Goal: Task Accomplishment & Management: Complete application form

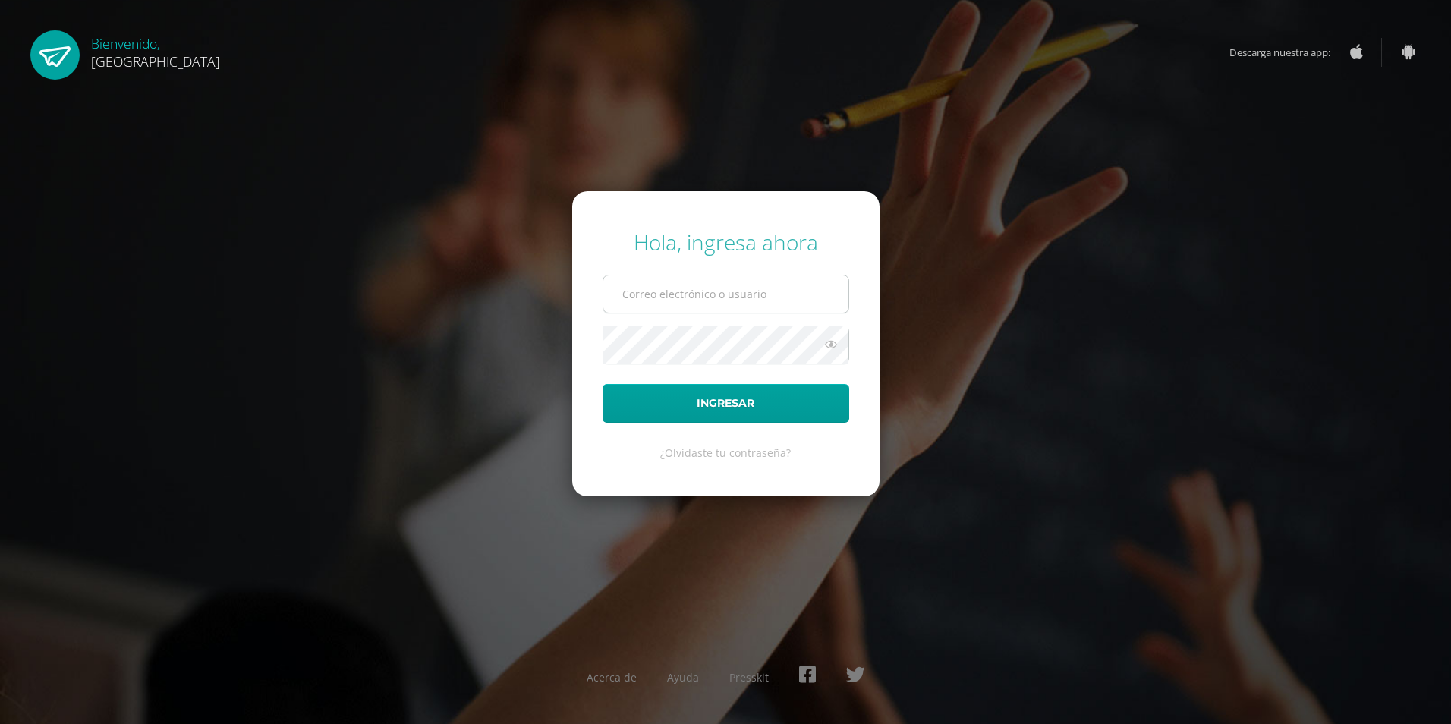
type input "2019211@colegiobelga.edu.gt"
click at [716, 300] on input "2019211@colegiobelga.edu.gt" at bounding box center [725, 293] width 245 height 37
click at [990, 294] on div "Hola, ingresa ahora 2019211@colegiobelga.edu.gt Ingresar ¿Olvidaste tu contrase…" at bounding box center [725, 361] width 979 height 293
click at [834, 348] on icon at bounding box center [831, 344] width 20 height 18
click at [833, 348] on icon at bounding box center [829, 344] width 21 height 18
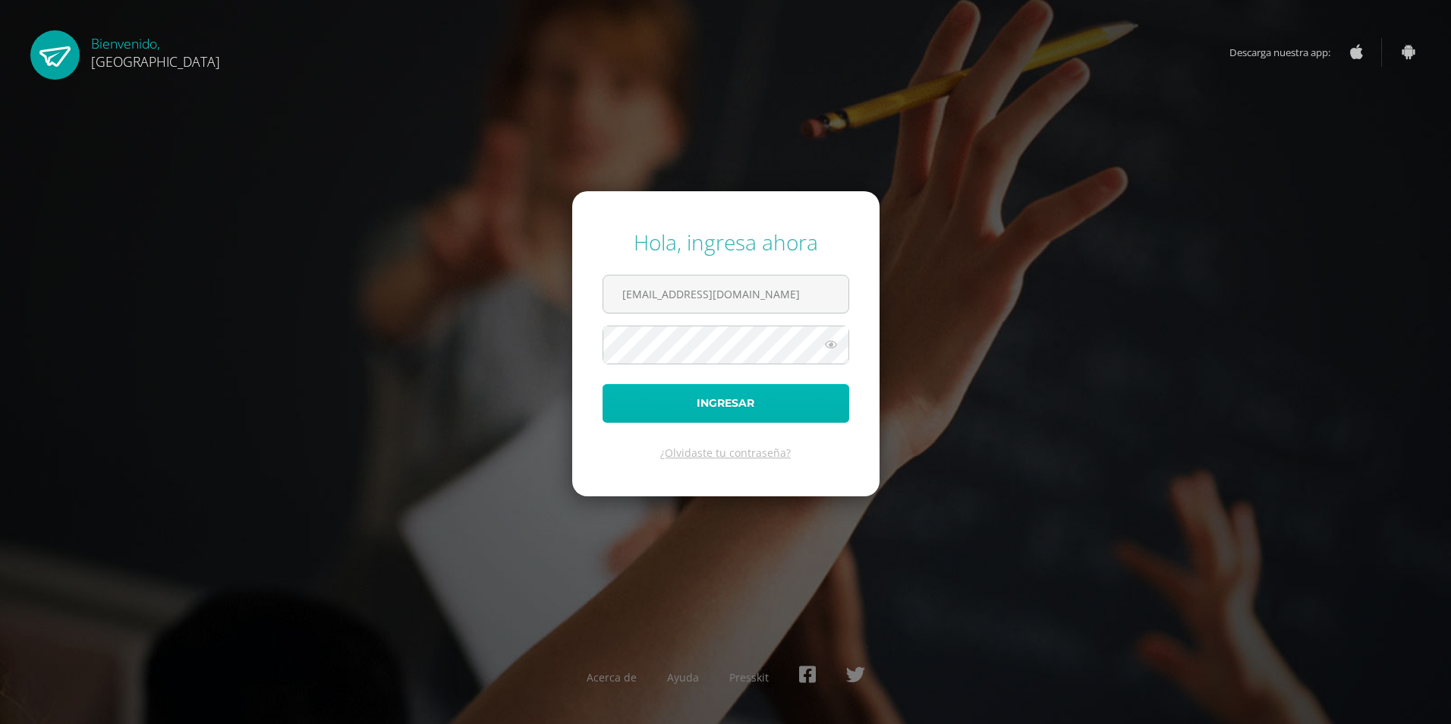
click at [784, 405] on button "Ingresar" at bounding box center [725, 403] width 247 height 39
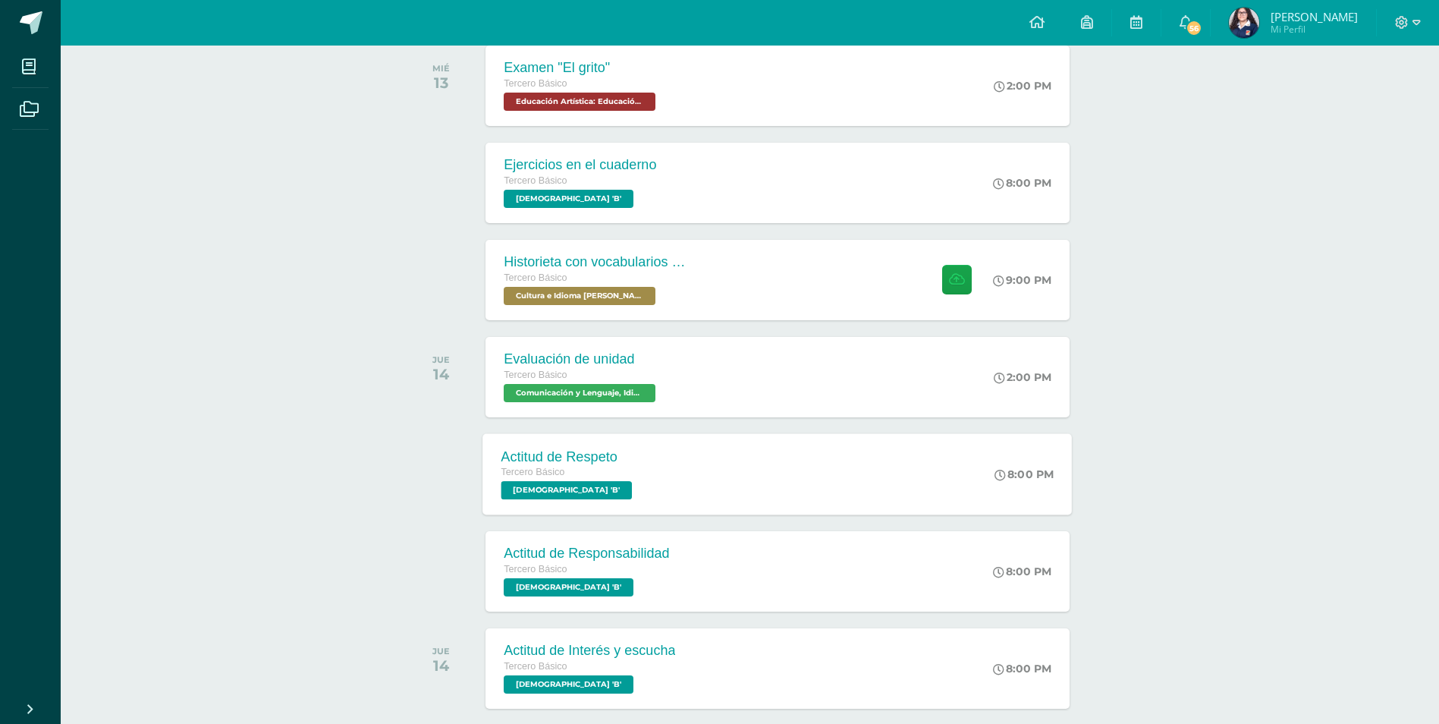
scroll to position [228, 0]
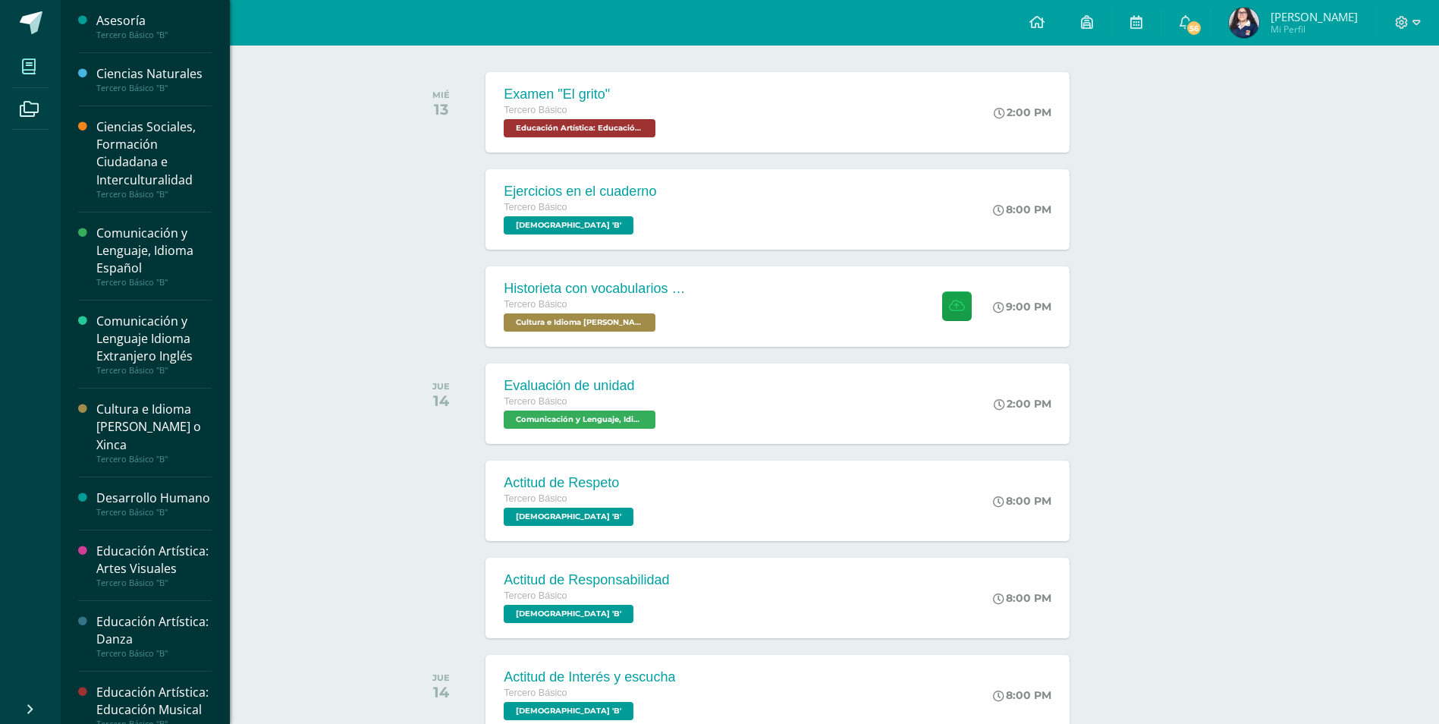
click at [30, 62] on icon at bounding box center [29, 66] width 14 height 15
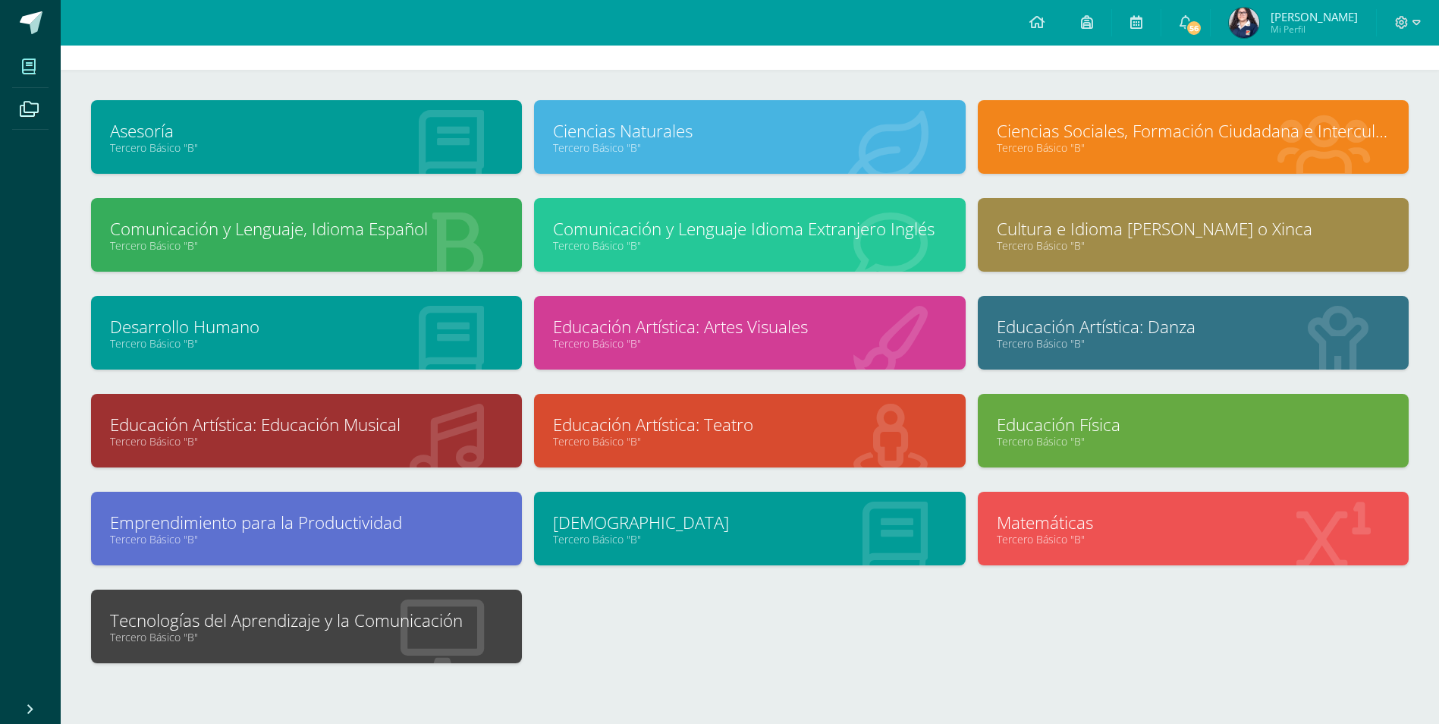
scroll to position [109, 0]
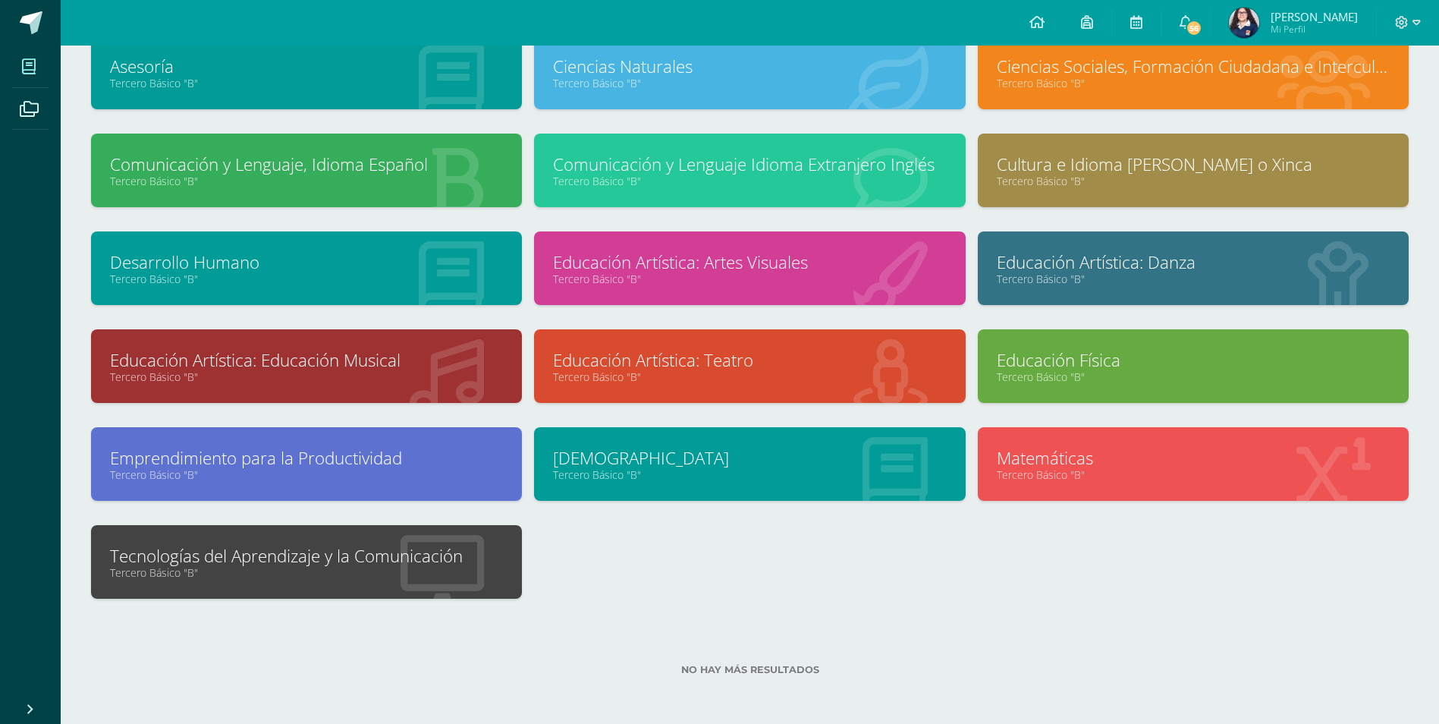
click at [398, 564] on link "Tecnologías del Aprendizaje y la Comunicación" at bounding box center [306, 556] width 393 height 24
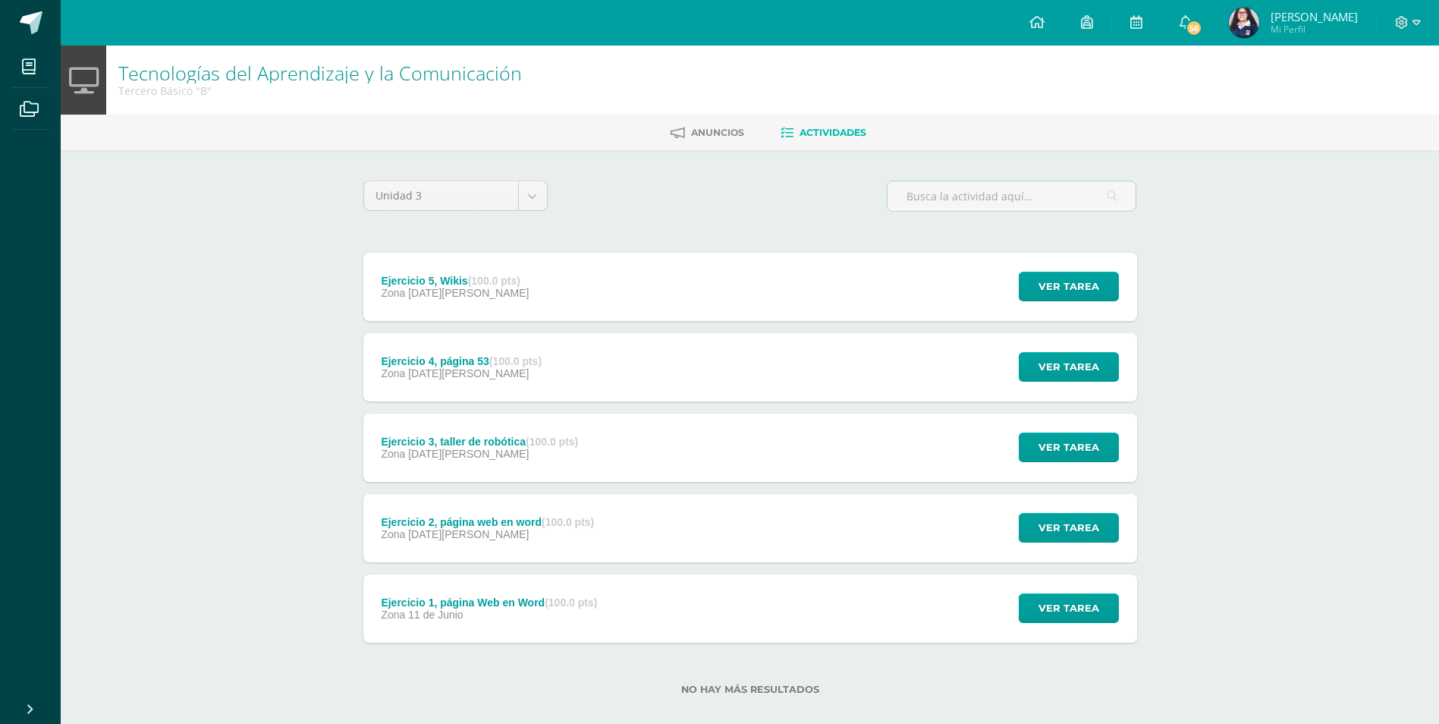
click at [505, 384] on div "Ejercicio 4, página 53 (100.0 pts) Zona [DATE][PERSON_NAME]" at bounding box center [461, 367] width 197 height 68
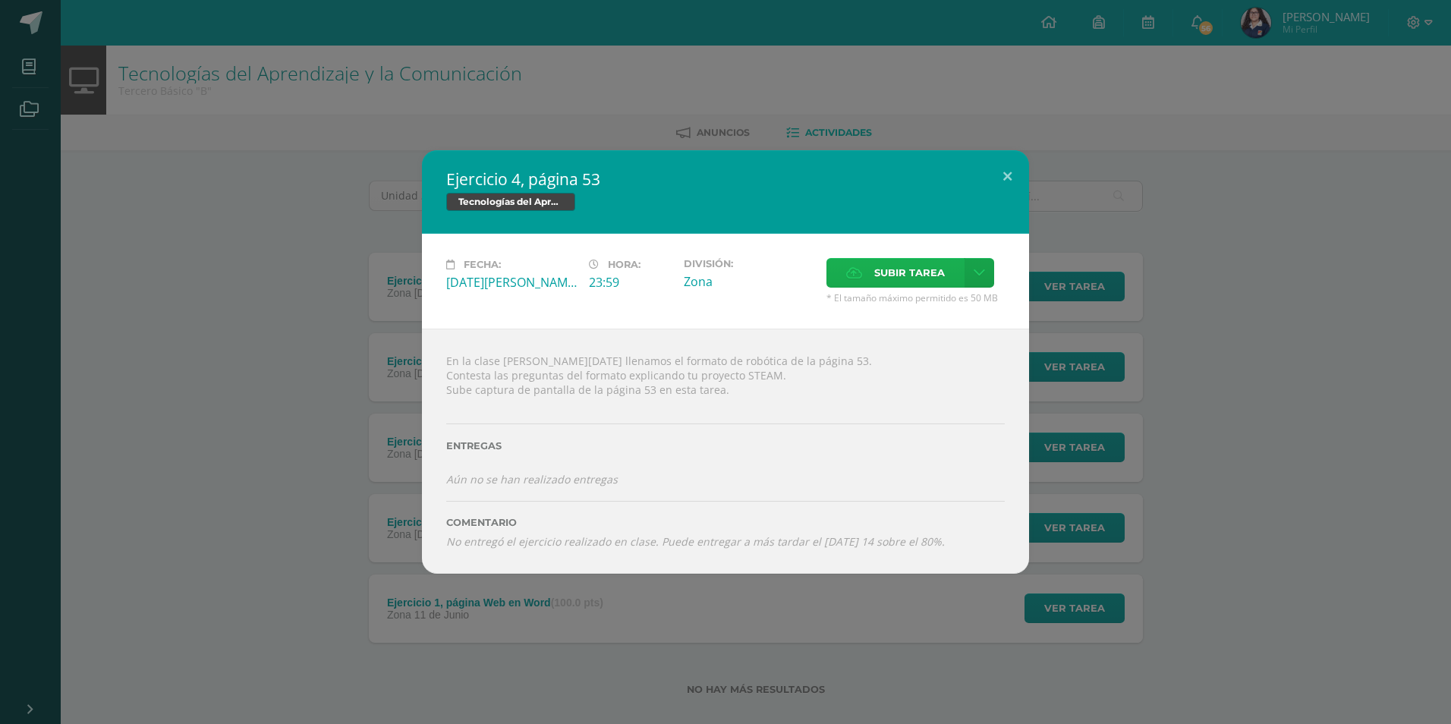
click at [908, 276] on span "Subir tarea" at bounding box center [909, 273] width 71 height 28
click at [0, 0] on input "Subir tarea" at bounding box center [0, 0] width 0 height 0
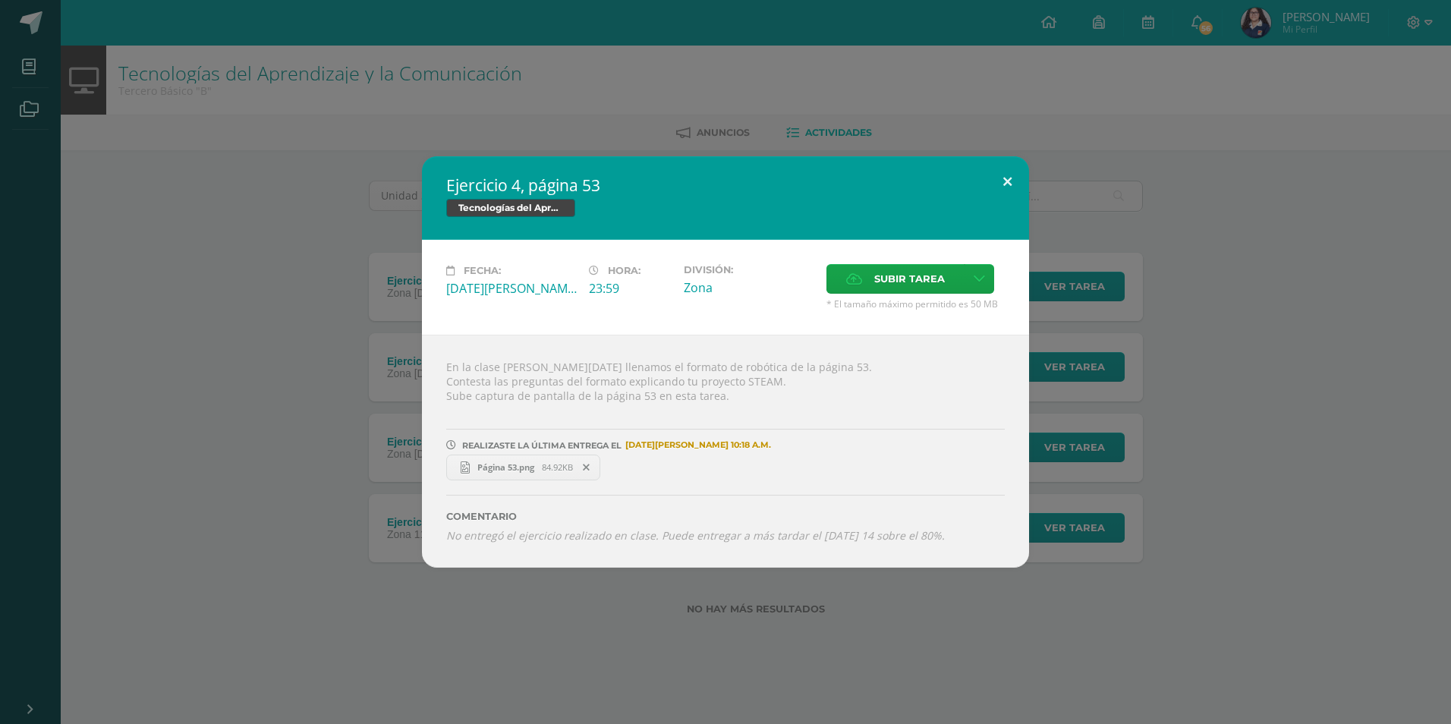
click at [1009, 182] on button at bounding box center [1007, 182] width 43 height 52
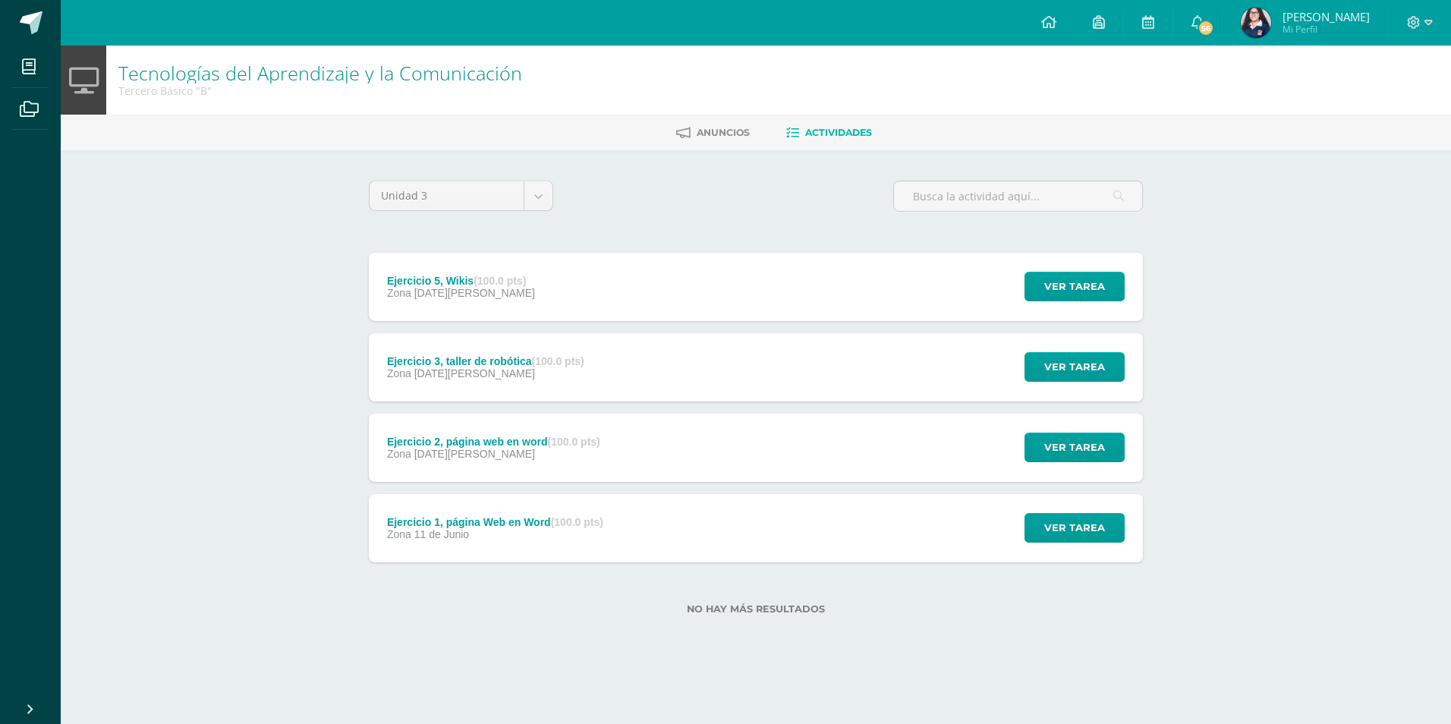
click at [618, 442] on div "Ejercicio 2, página web en word (100.0 pts) Zona [DATE][PERSON_NAME]" at bounding box center [494, 448] width 250 height 68
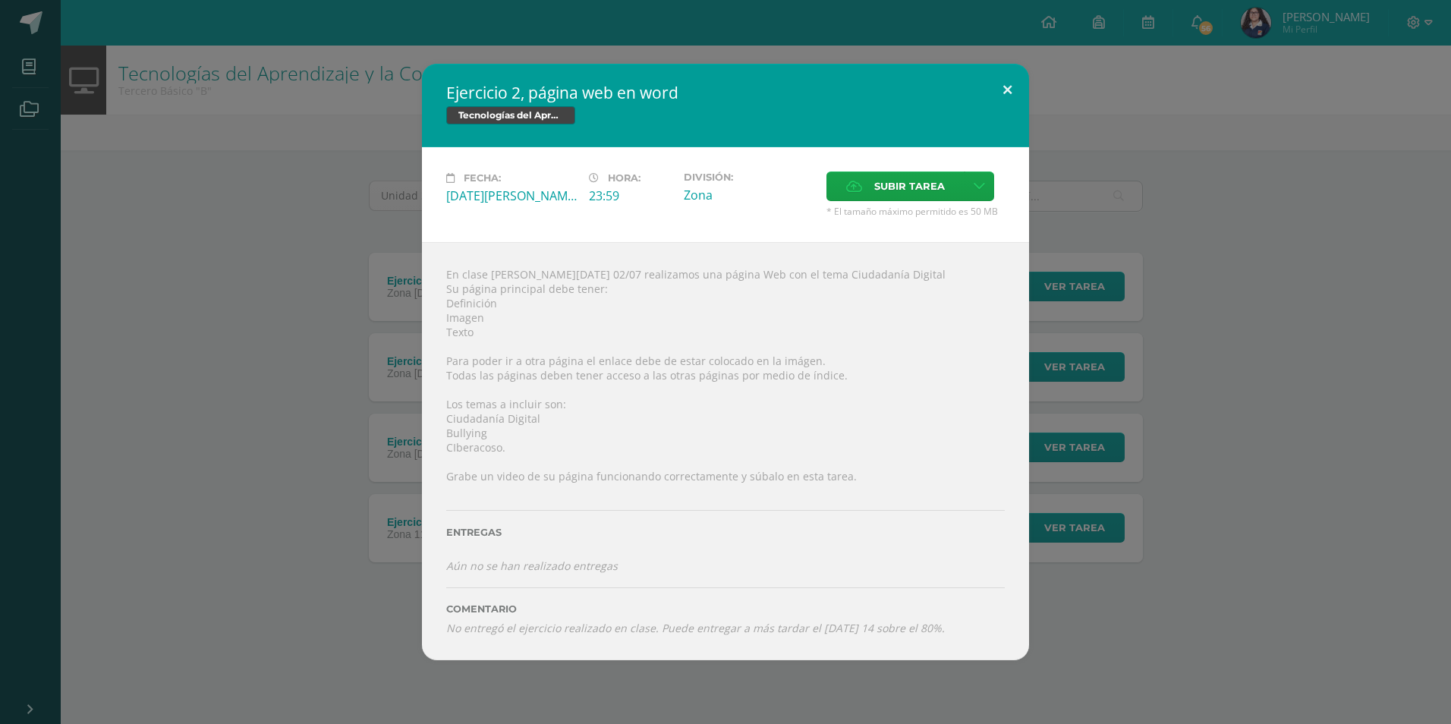
click at [1001, 87] on button at bounding box center [1007, 90] width 43 height 52
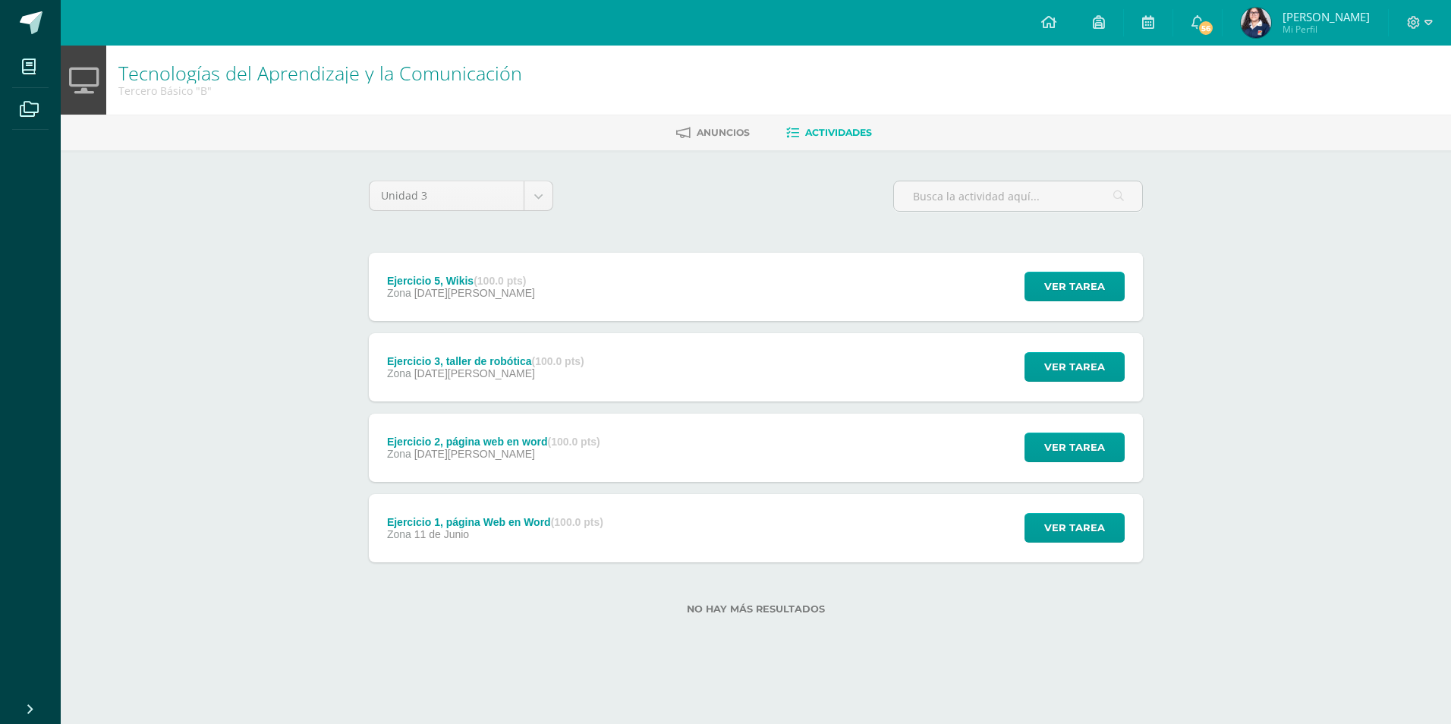
click at [578, 536] on div "Zona [DATE][PERSON_NAME]" at bounding box center [495, 534] width 216 height 12
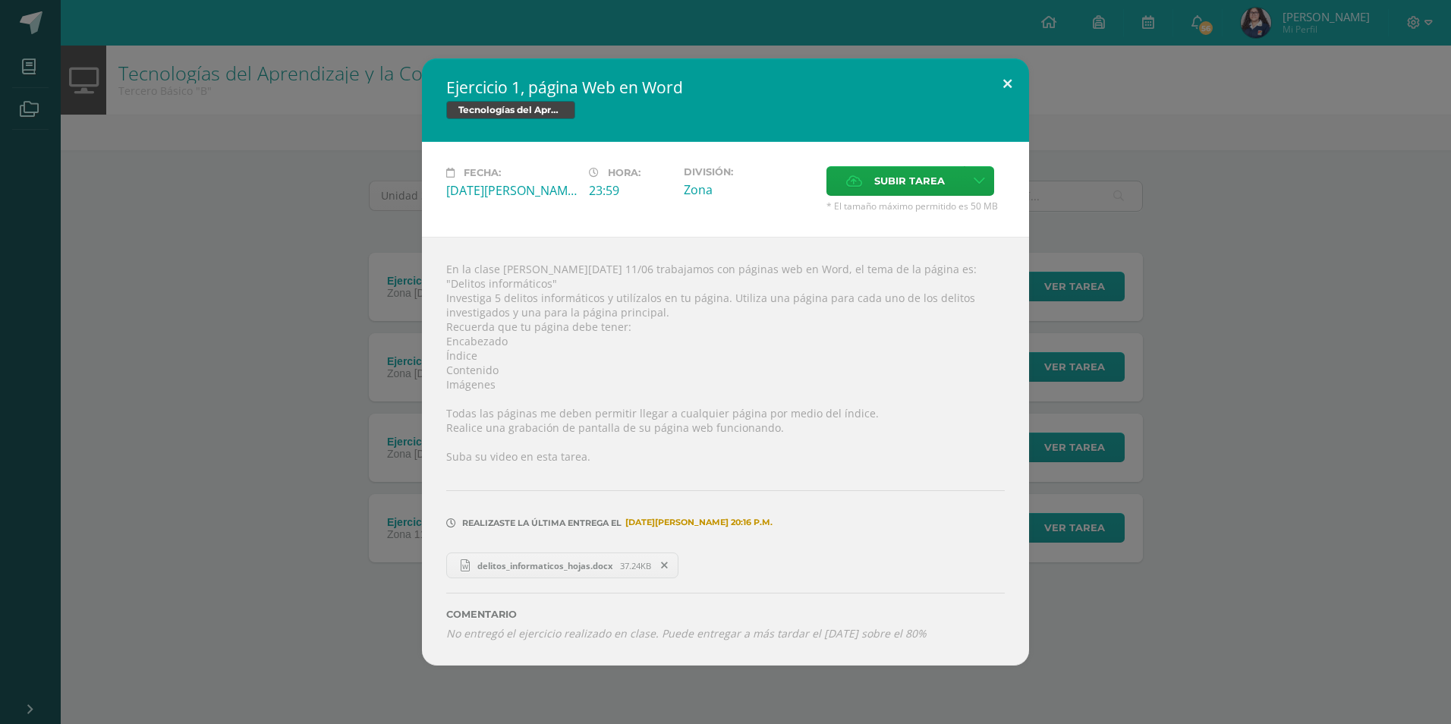
click at [1003, 89] on button at bounding box center [1007, 84] width 43 height 52
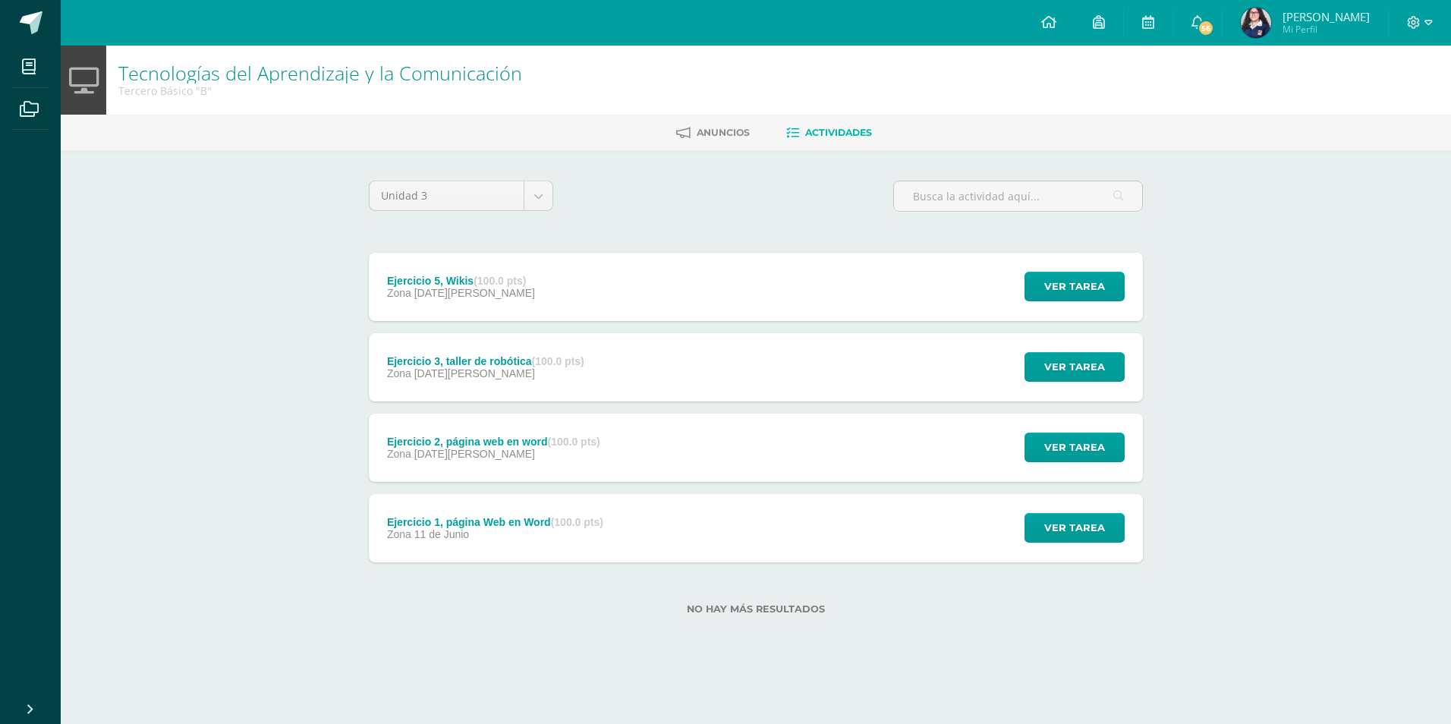
click at [643, 368] on div "Ejercicio 3, taller de robótica (100.0 pts) Zona 06 de Agosto Ver tarea Ejercic…" at bounding box center [756, 367] width 774 height 68
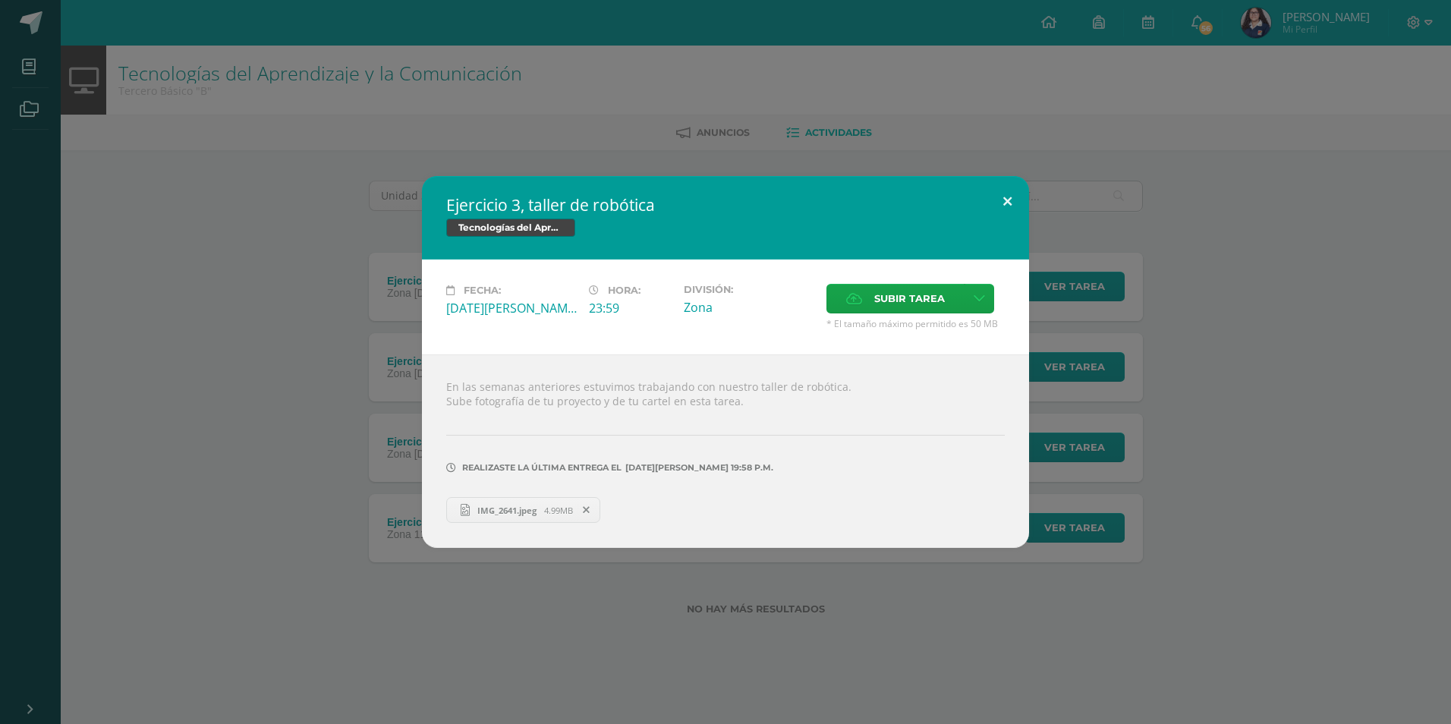
click at [1005, 197] on button at bounding box center [1007, 202] width 43 height 52
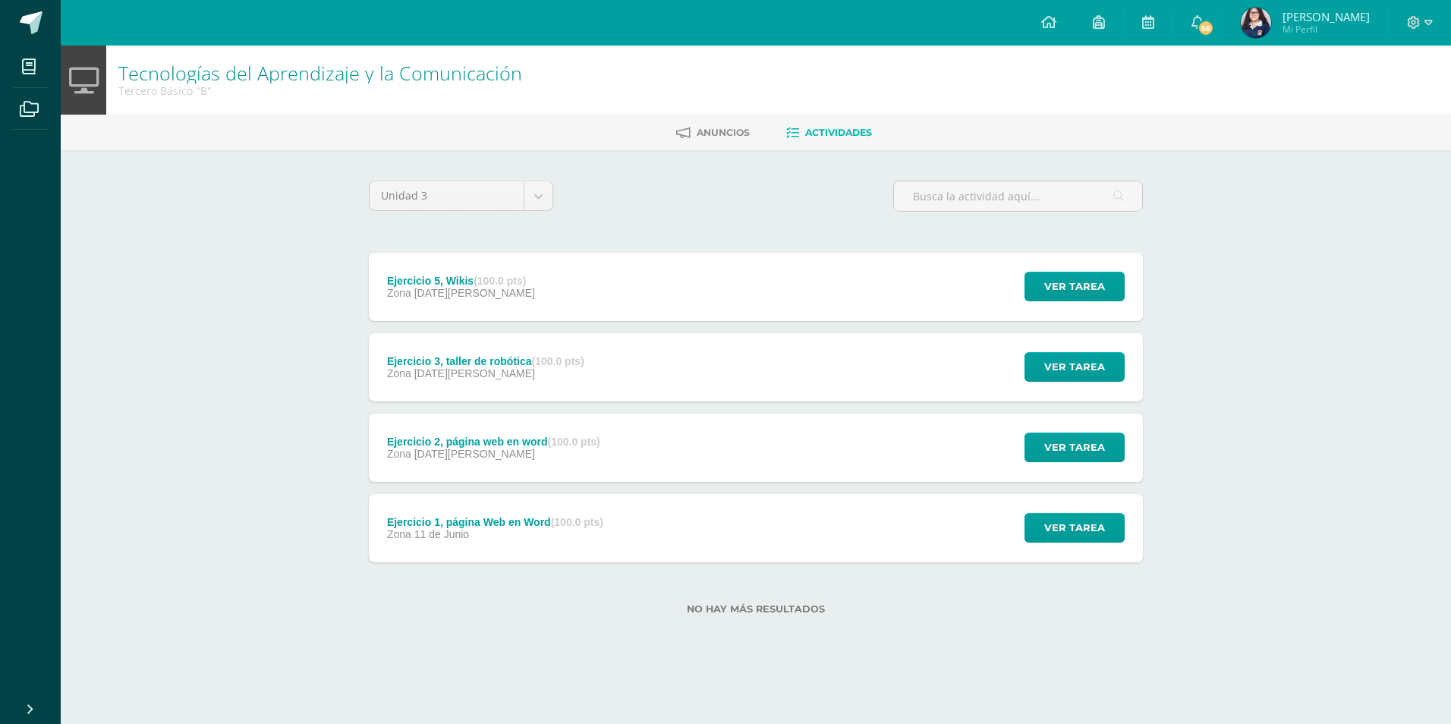
click at [685, 306] on div "Ejercicio 5, Wikis (100.0 pts) Zona 08 de Agosto Ver tarea Ejercicio 5, Wikis T…" at bounding box center [756, 287] width 774 height 68
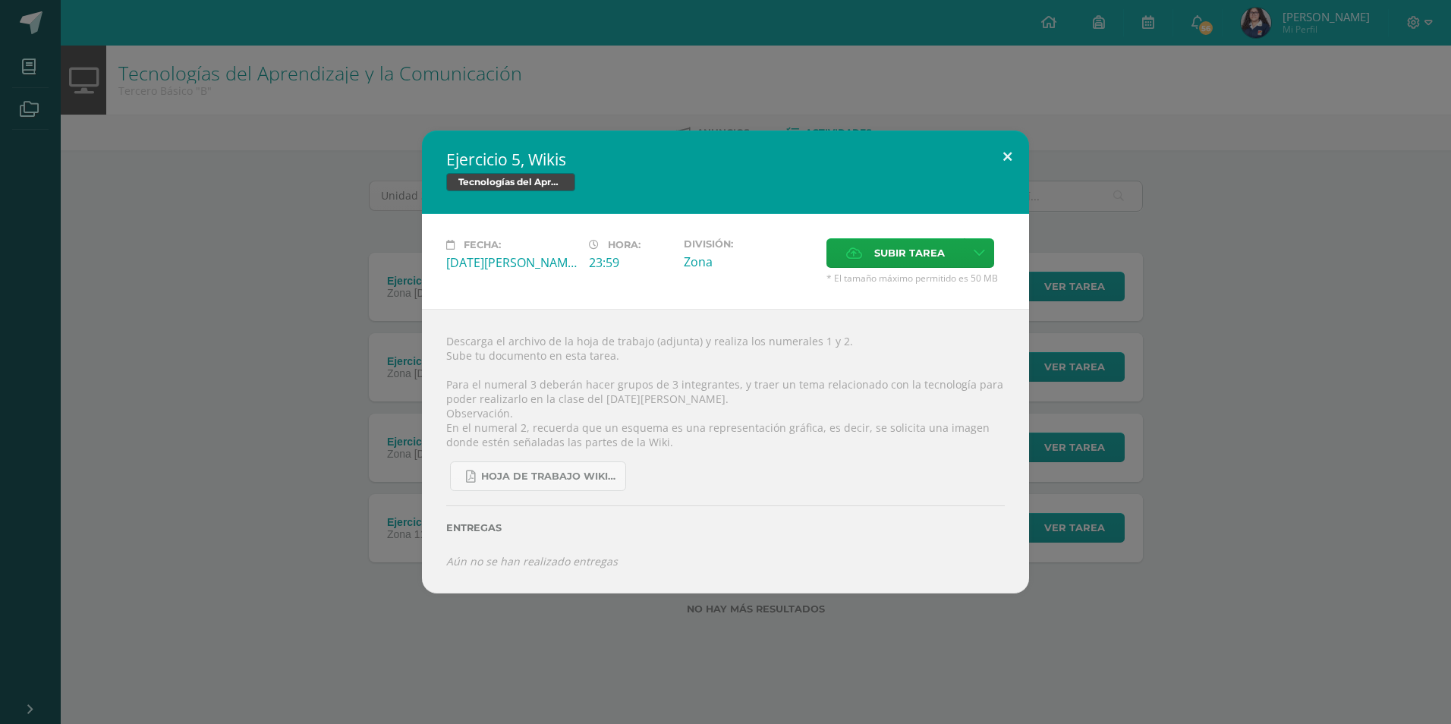
click at [1011, 151] on button at bounding box center [1007, 157] width 43 height 52
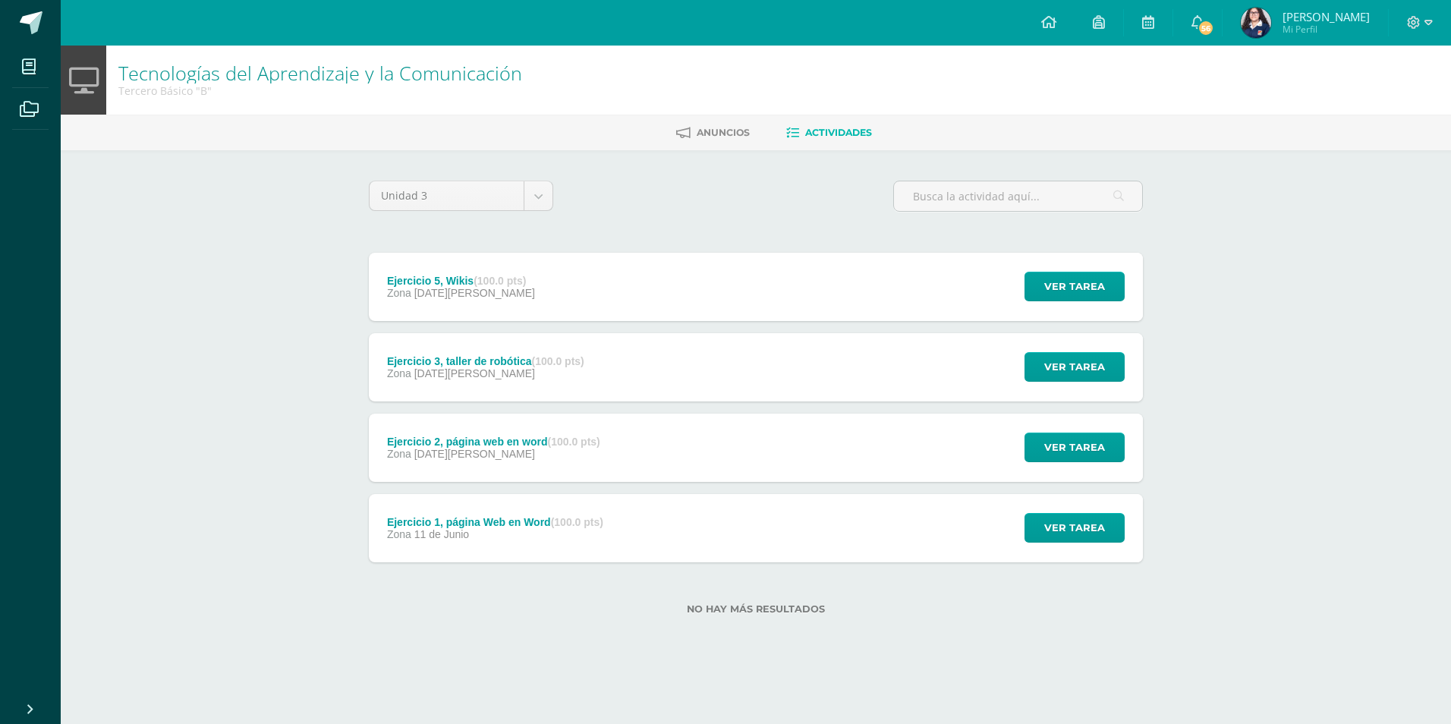
click at [517, 365] on div "Ejercicio 3, taller de robótica (100.0 pts)" at bounding box center [485, 361] width 197 height 12
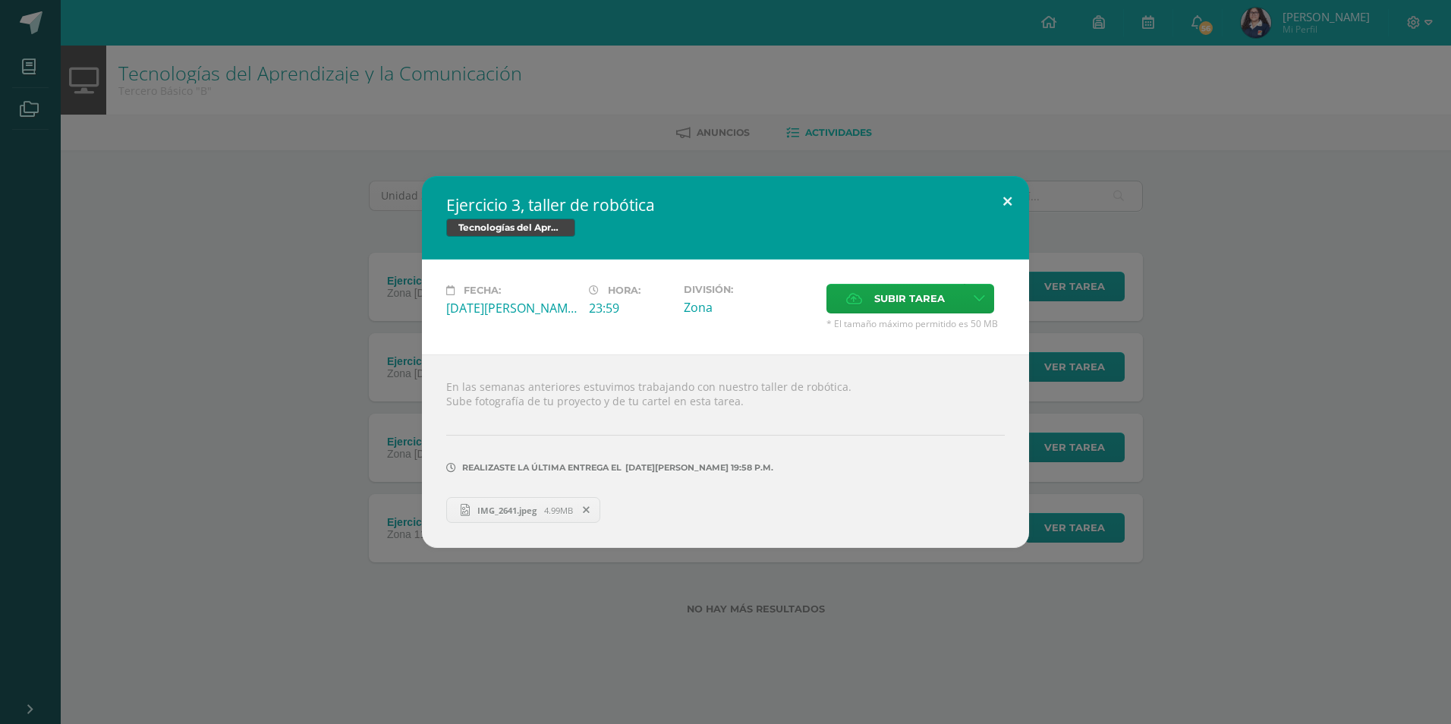
click at [1008, 200] on button at bounding box center [1007, 202] width 43 height 52
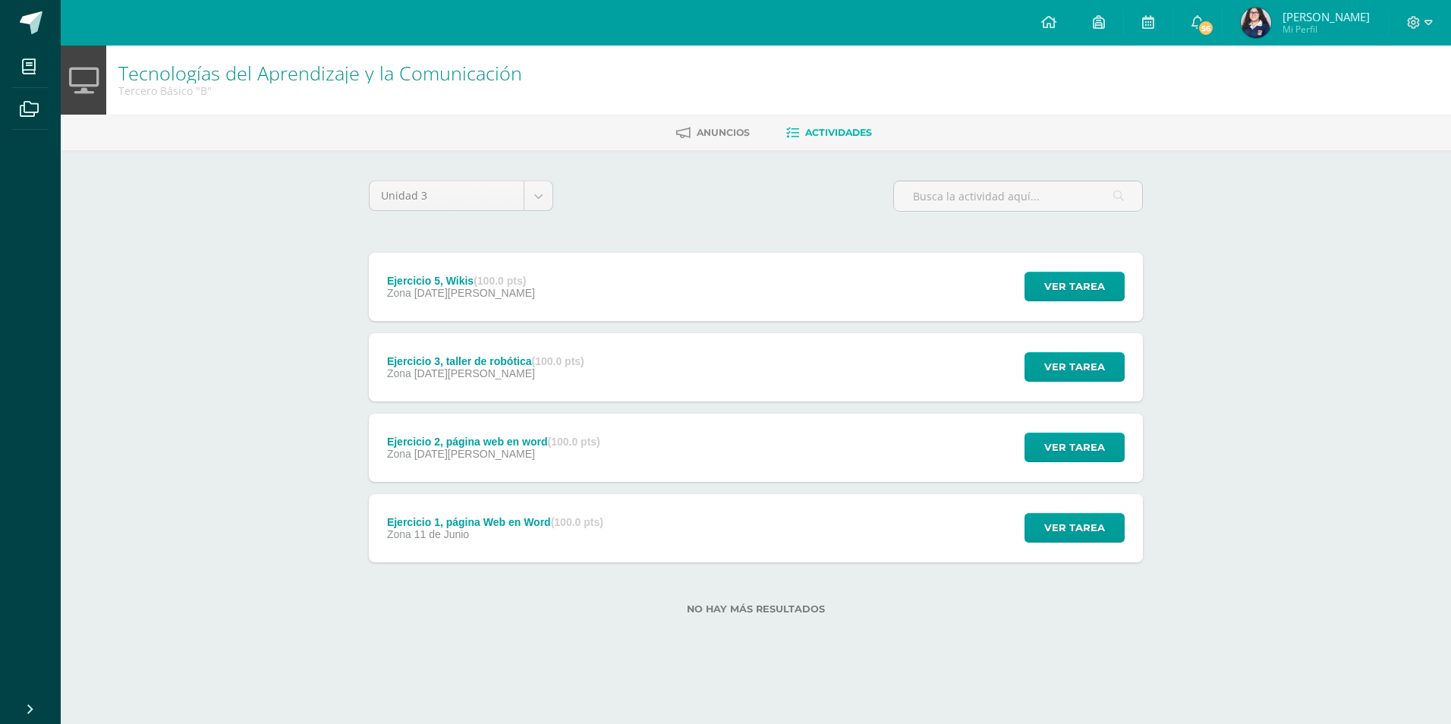
click at [771, 531] on div "Ejercicio 1, página Web en Word (100.0 pts) Zona 11 de Junio Ver tarea Ejercici…" at bounding box center [756, 528] width 774 height 68
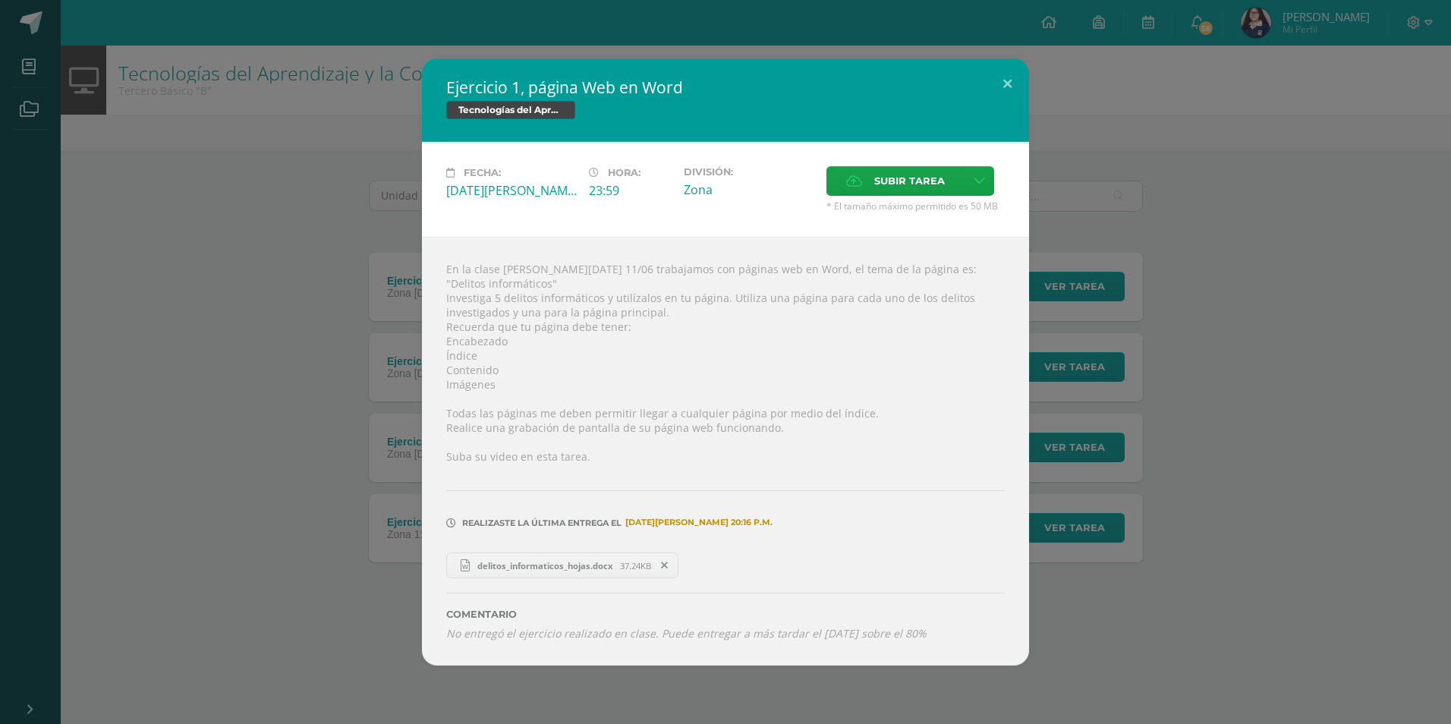
click at [514, 566] on link "delitos_informaticos_hojas.docx 37.24KB" at bounding box center [562, 565] width 232 height 26
click at [665, 560] on icon at bounding box center [664, 565] width 7 height 11
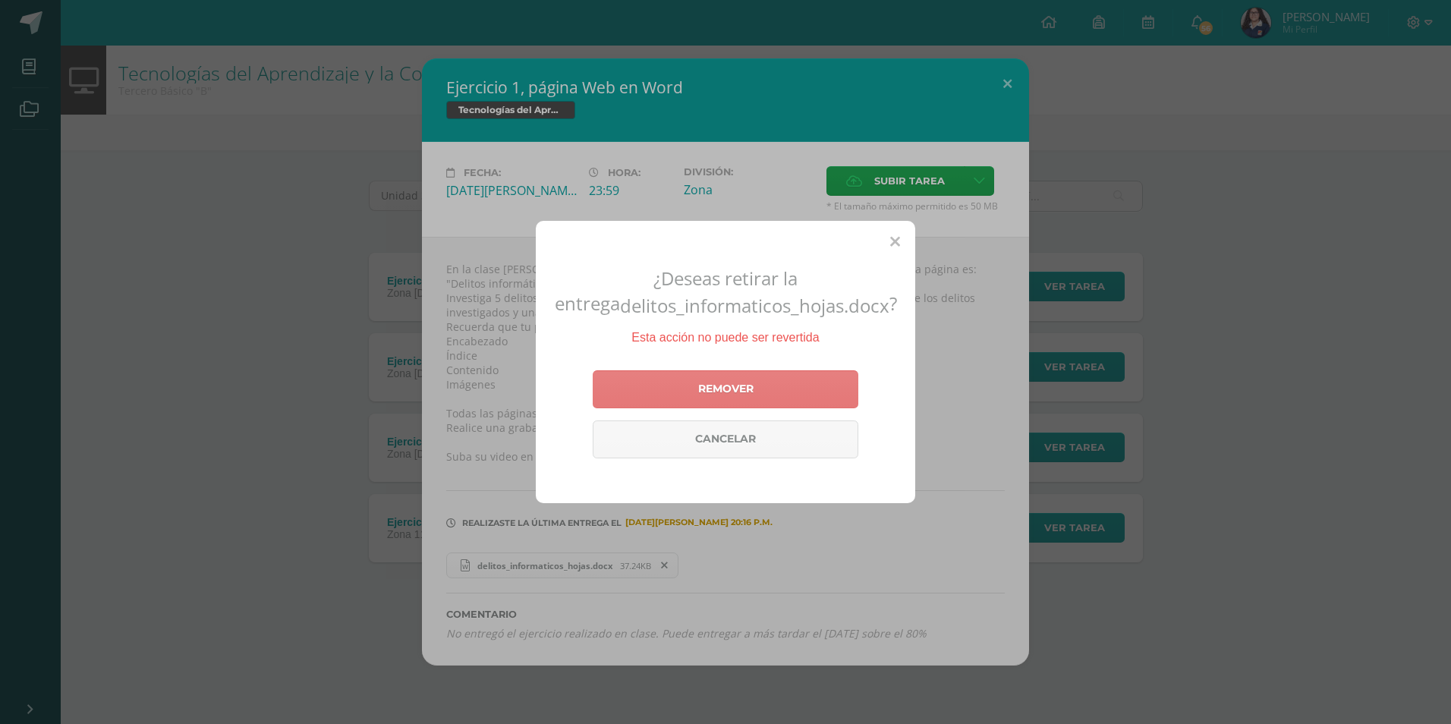
click at [719, 377] on link "Remover" at bounding box center [726, 389] width 266 height 38
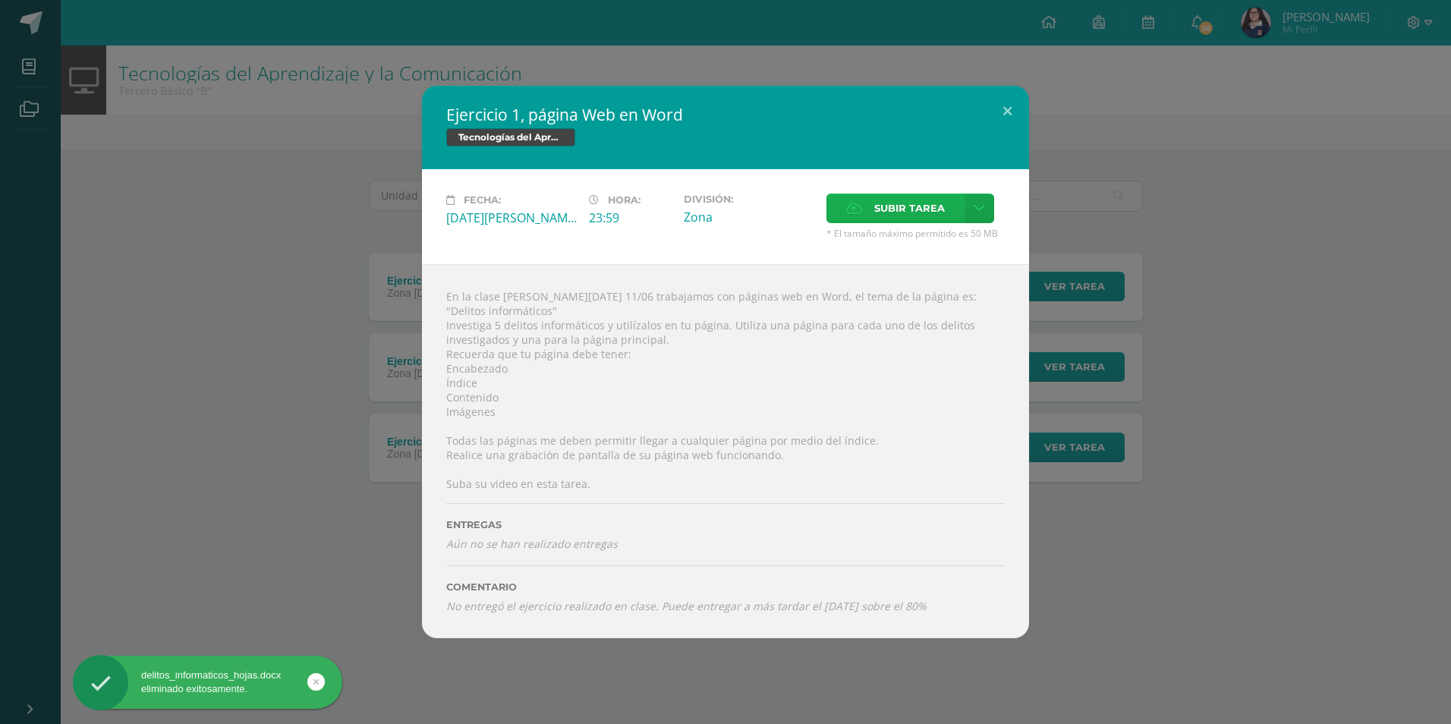
click at [858, 206] on label "Subir tarea" at bounding box center [895, 208] width 138 height 30
click at [0, 0] on input "Subir tarea" at bounding box center [0, 0] width 0 height 0
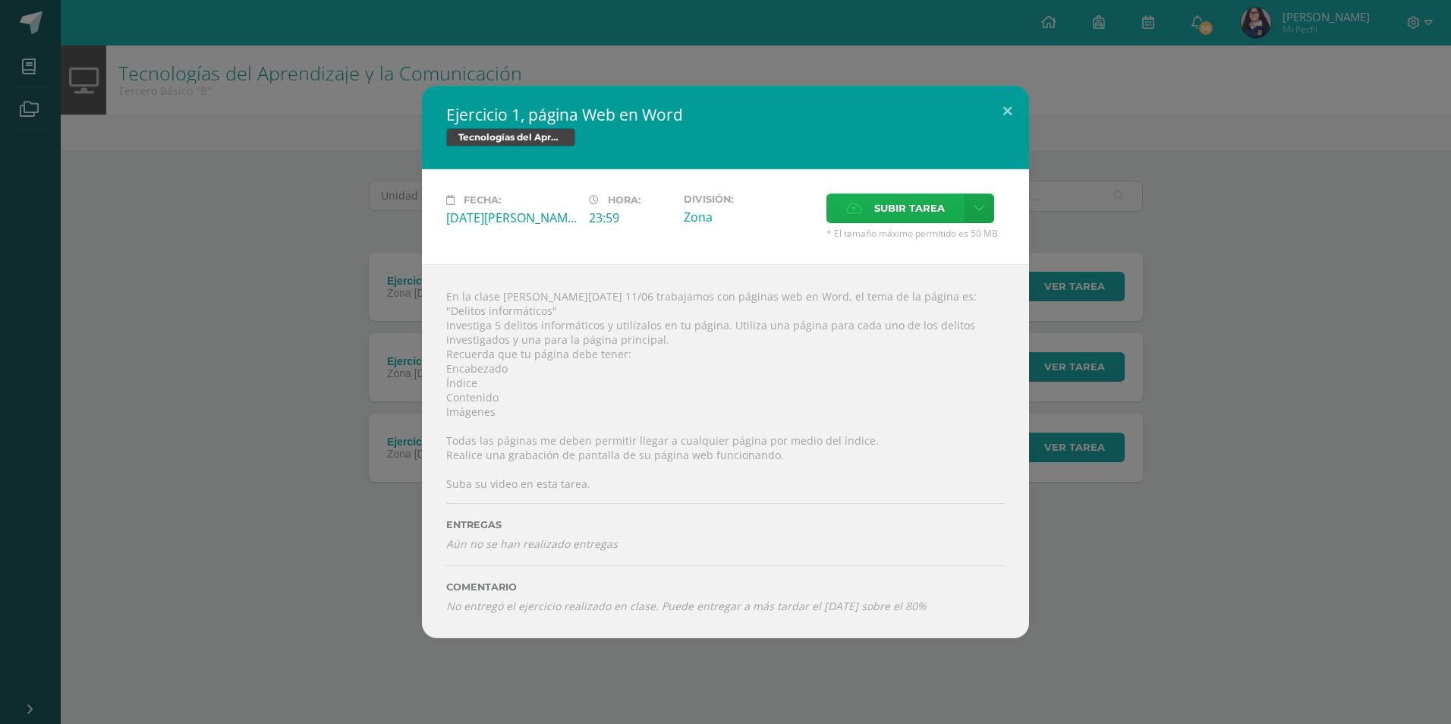
click at [854, 213] on icon at bounding box center [854, 208] width 16 height 10
click at [0, 0] on input "Subir tarea" at bounding box center [0, 0] width 0 height 0
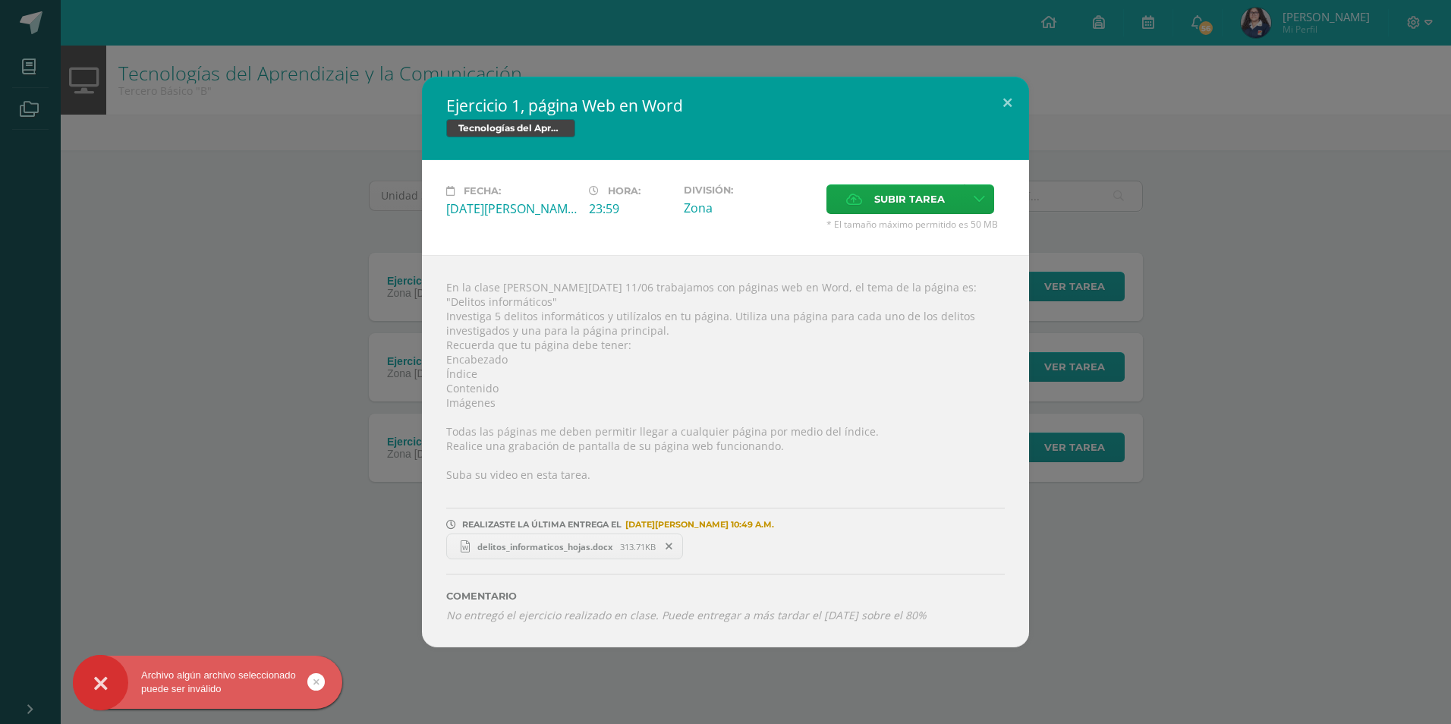
click at [557, 541] on span "delitos_informaticos_hojas.docx" at bounding box center [545, 546] width 150 height 11
